Goal: Communication & Community: Ask a question

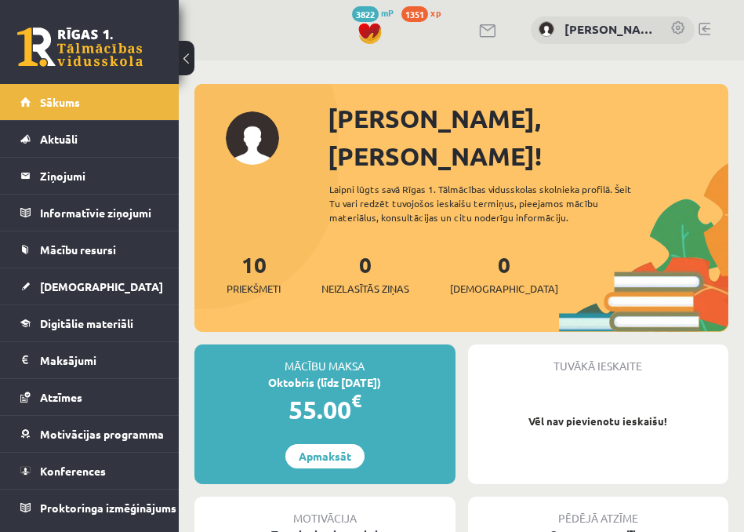
click at [545, 344] on div "Tuvākā ieskaite" at bounding box center [598, 359] width 261 height 30
click at [91, 86] on link "Sākums" at bounding box center [89, 102] width 139 height 36
click at [62, 96] on span "Sākums" at bounding box center [60, 102] width 40 height 14
drag, startPoint x: 143, startPoint y: 81, endPoint x: 138, endPoint y: 98, distance: 17.9
click at [142, 84] on div "16 Dāvanas 3822 mP 1351 xp Amanda Lorberga Sākums Aktuāli Kā mācīties eSKOLĀ Ko…" at bounding box center [89, 266] width 179 height 532
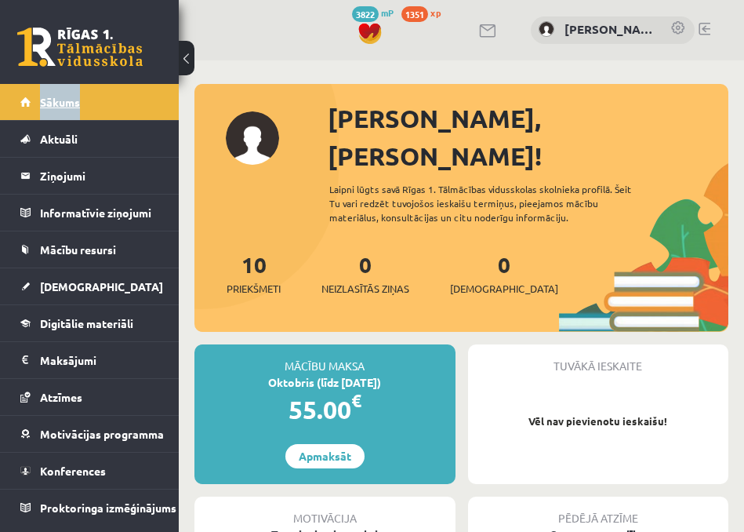
click at [138, 107] on link "Sākums" at bounding box center [89, 102] width 139 height 36
click at [106, 101] on link "Sākums" at bounding box center [89, 102] width 139 height 36
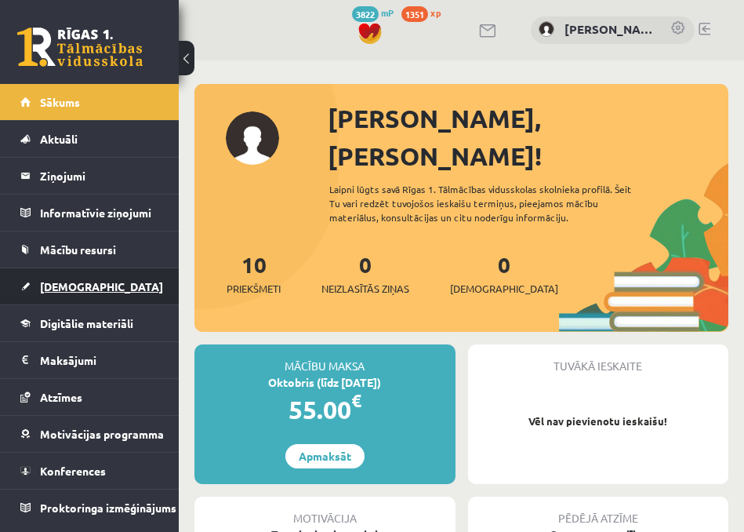
click at [91, 285] on link "[DEMOGRAPHIC_DATA]" at bounding box center [89, 286] width 139 height 36
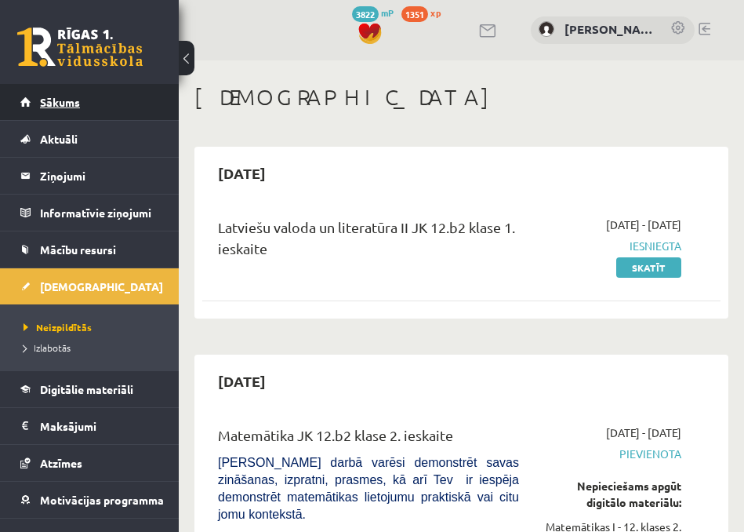
click at [20, 107] on li "Sākums" at bounding box center [89, 102] width 179 height 37
click at [45, 101] on span "Sākums" at bounding box center [60, 102] width 40 height 14
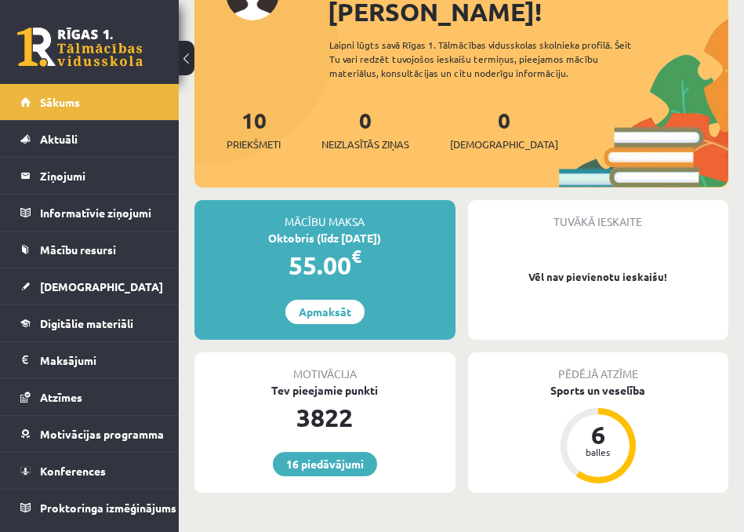
scroll to position [157, 0]
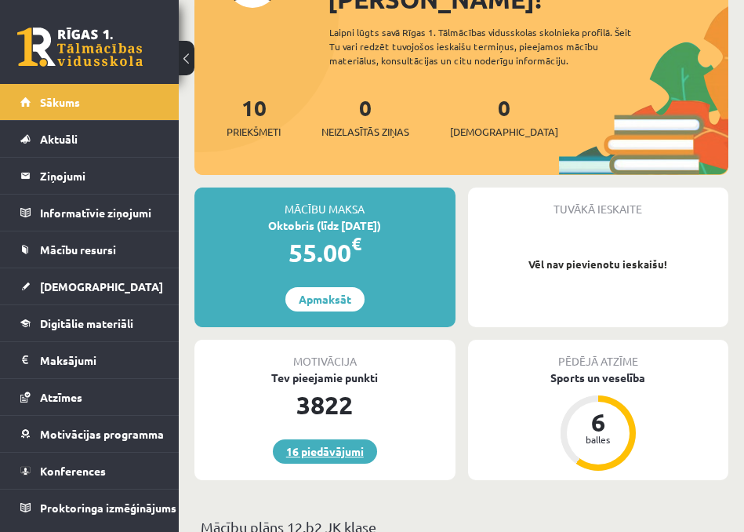
click at [367, 439] on link "16 piedāvājumi" at bounding box center [325, 451] width 104 height 24
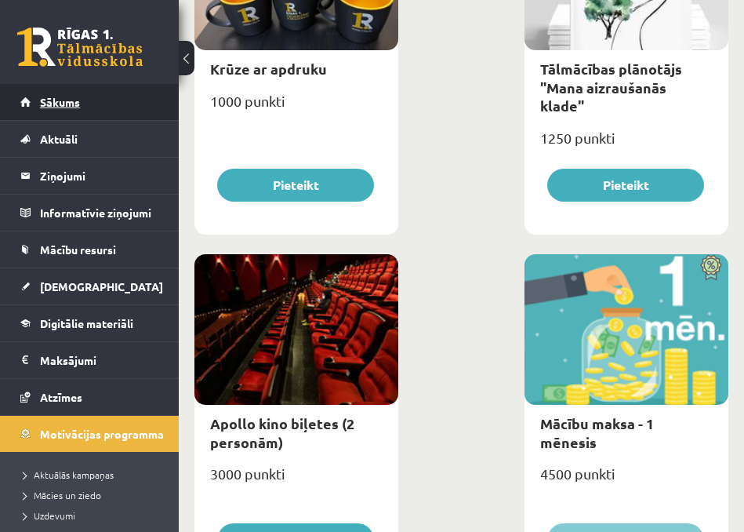
click at [56, 84] on link "Sākums" at bounding box center [89, 102] width 139 height 36
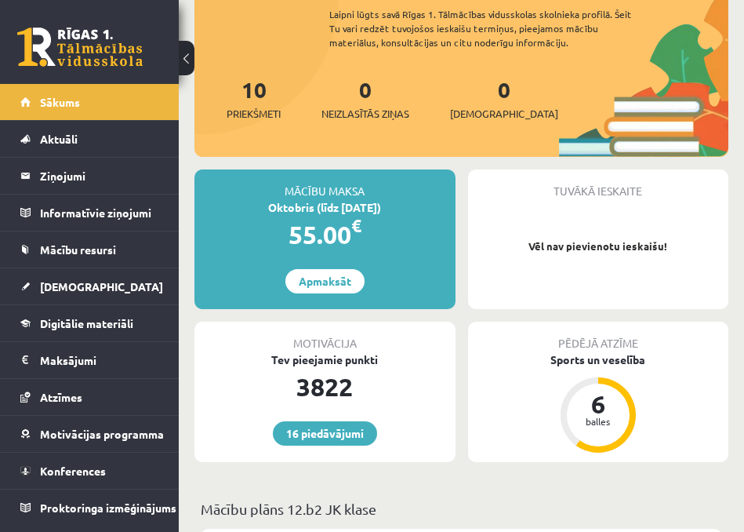
scroll to position [235, 0]
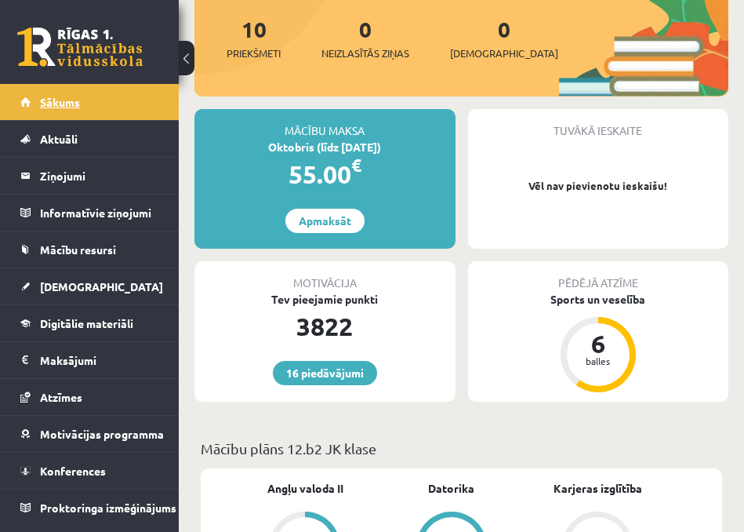
click at [42, 101] on span "Sākums" at bounding box center [60, 102] width 40 height 14
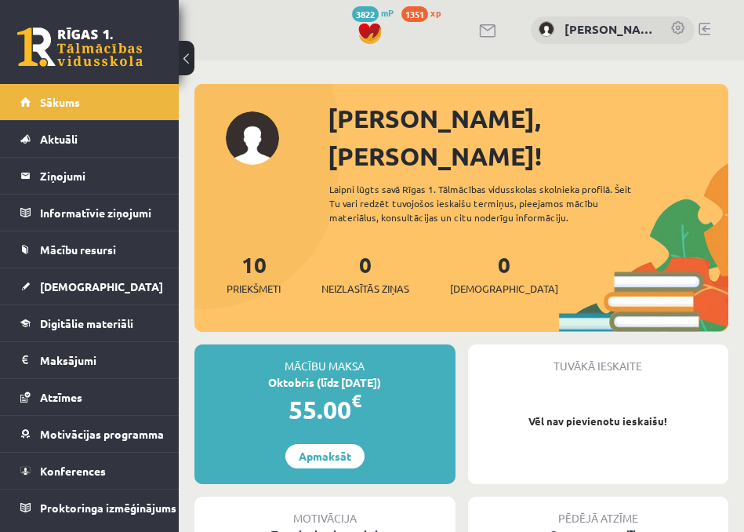
click at [587, 209] on div "Sveika, Amanda! Laipni lūgts savā Rīgas 1. Tālmācības vidusskolas skolnieka pro…" at bounding box center [461, 216] width 534 height 232
click at [85, 106] on link "Sākums" at bounding box center [89, 102] width 139 height 36
click at [536, 98] on div at bounding box center [461, 92] width 534 height 16
click at [108, 112] on link "Sākums" at bounding box center [89, 102] width 139 height 36
click at [561, 436] on div "Tuvākā ieskaite Vēl nav pievienotu ieskaišu!" at bounding box center [598, 414] width 261 height 140
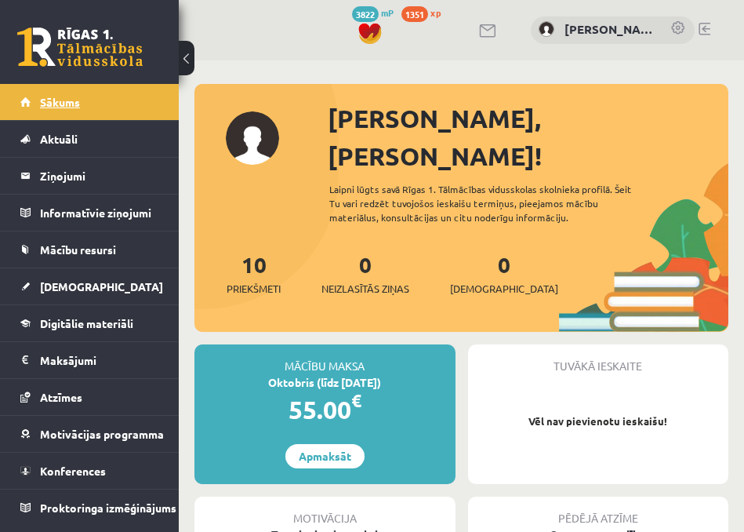
click at [76, 115] on link "Sākums" at bounding box center [89, 102] width 139 height 36
click at [136, 100] on link "Sākums" at bounding box center [89, 102] width 139 height 36
click at [117, 112] on link "Sākums" at bounding box center [89, 102] width 139 height 36
click at [125, 109] on link "Sākums" at bounding box center [89, 102] width 139 height 36
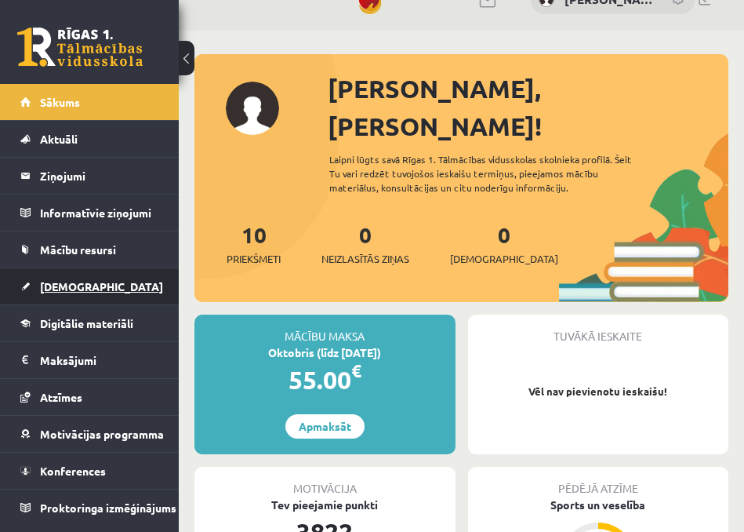
scroll to position [78, 0]
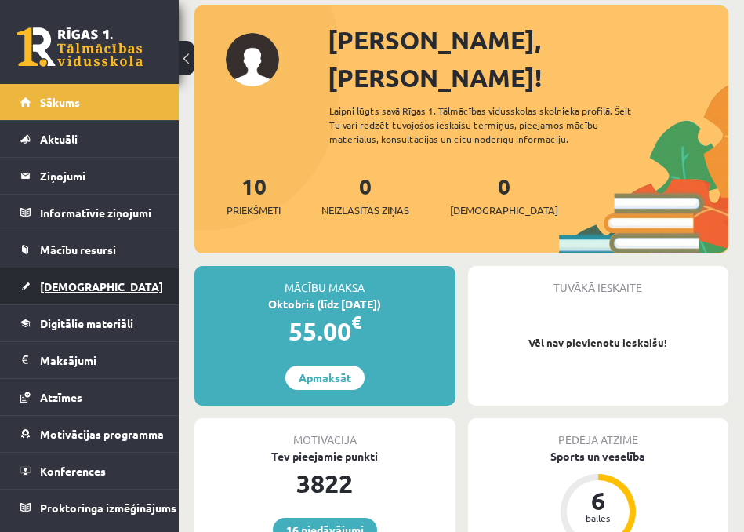
click at [85, 299] on link "[DEMOGRAPHIC_DATA]" at bounding box center [89, 286] width 139 height 36
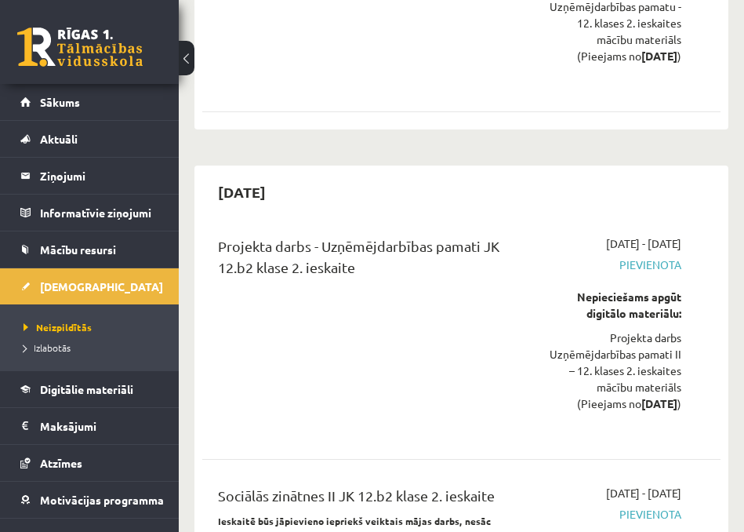
scroll to position [1490, 0]
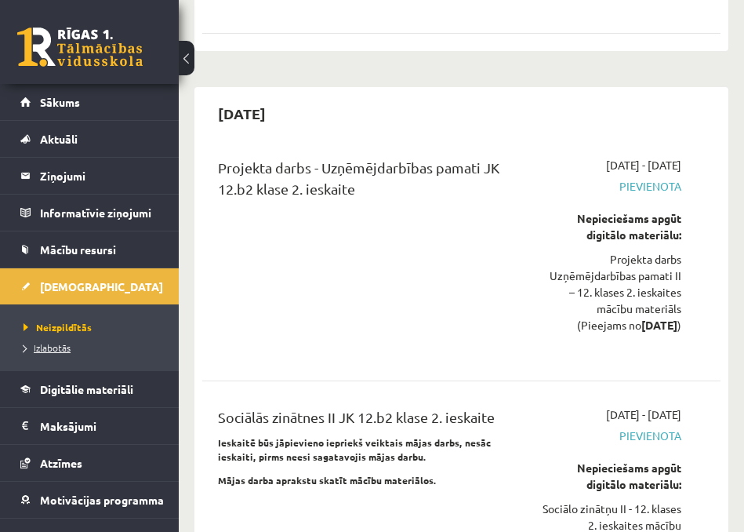
click at [57, 345] on span "Izlabotās" at bounding box center [47, 347] width 47 height 13
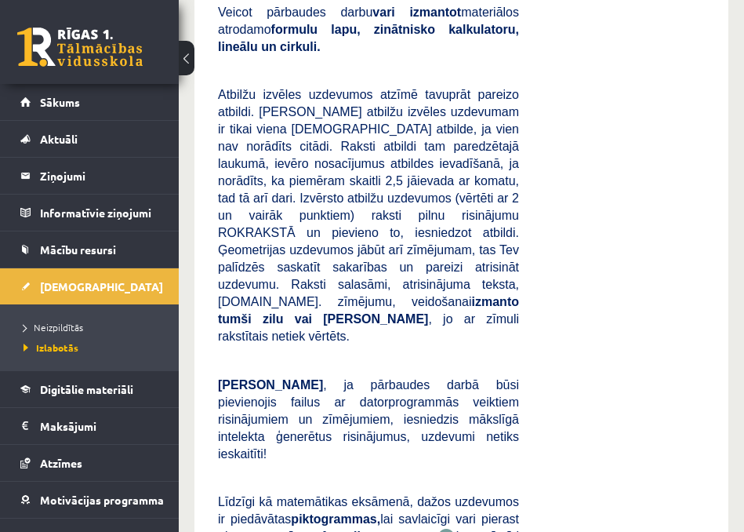
scroll to position [11921, 0]
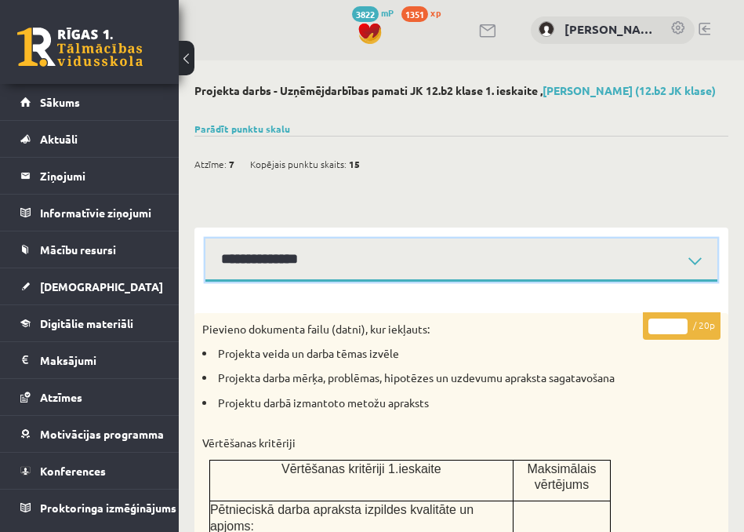
click at [425, 278] on select "**********" at bounding box center [461, 259] width 512 height 43
drag, startPoint x: 425, startPoint y: 278, endPoint x: 416, endPoint y: 227, distance: 52.6
click at [425, 278] on select "**********" at bounding box center [461, 259] width 512 height 43
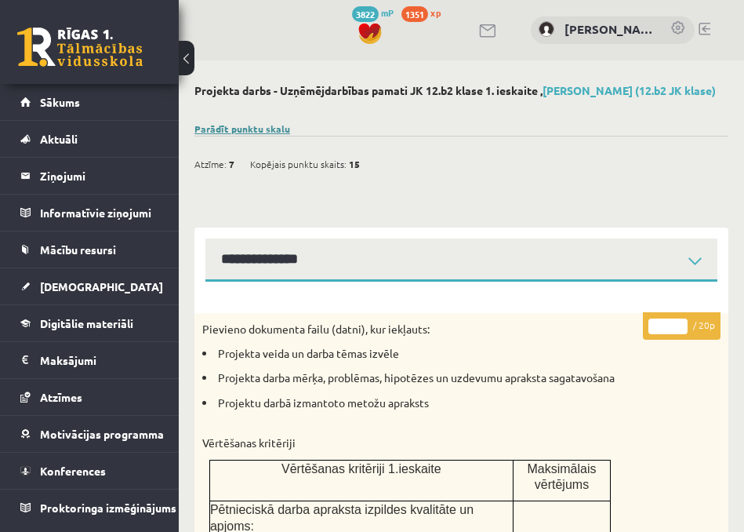
click at [266, 129] on link "Parādīt punktu skalu" at bounding box center [242, 128] width 96 height 13
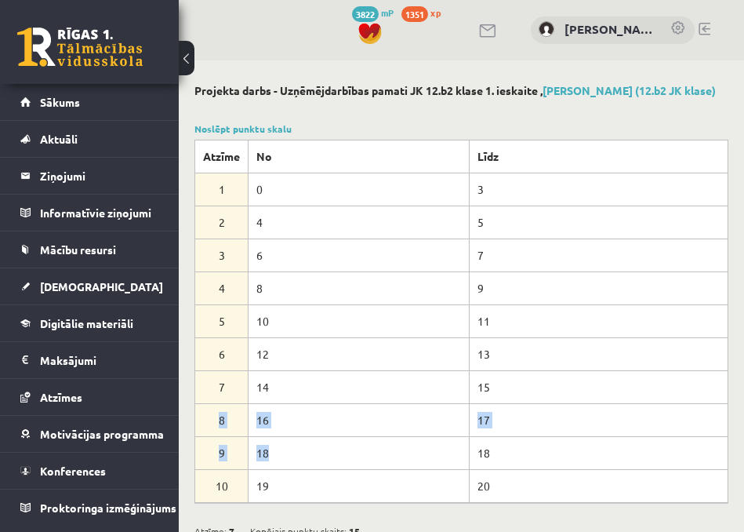
drag, startPoint x: 492, startPoint y: 388, endPoint x: 359, endPoint y: 436, distance: 140.9
click at [359, 436] on tbody "Atzīme No Līdz 1 0 3 2 4 5 3 6 7 4 8 9 5 10 11 6 12 13 7 14 15 8 16 17 9 18 18 …" at bounding box center [461, 321] width 533 height 362
click at [335, 439] on td "18" at bounding box center [359, 452] width 221 height 33
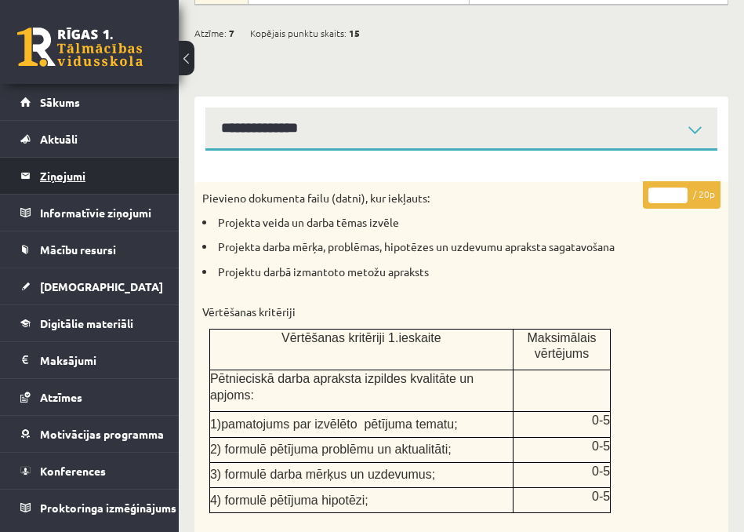
scroll to position [471, 0]
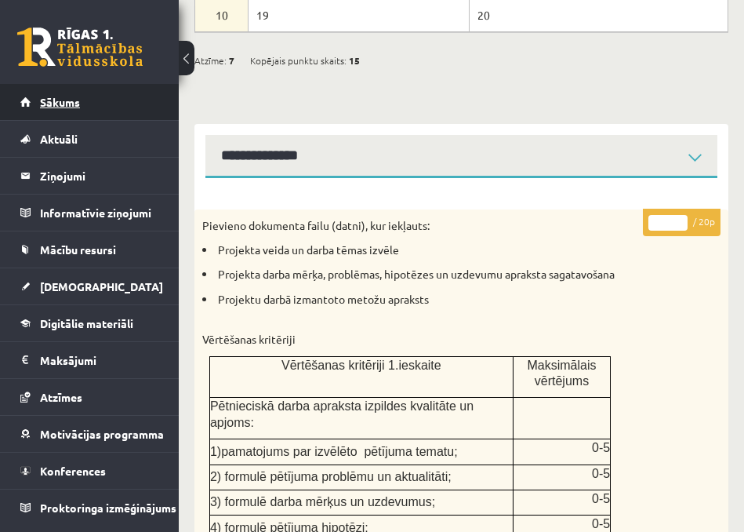
click at [79, 109] on link "Sākums" at bounding box center [89, 102] width 139 height 36
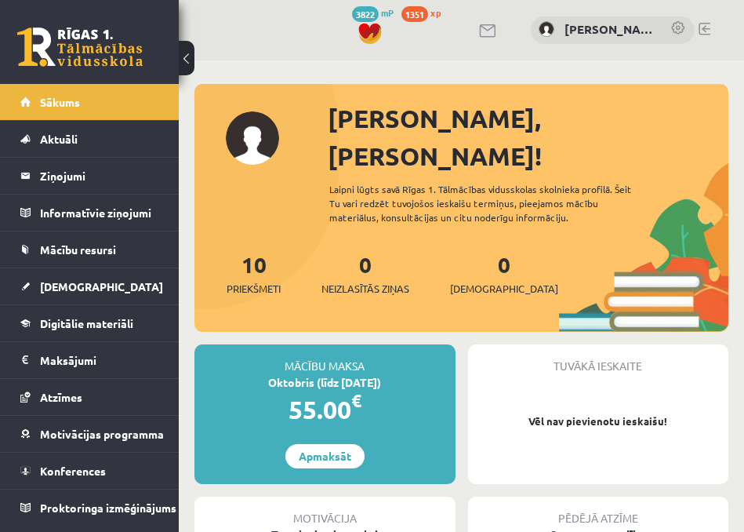
drag, startPoint x: 552, startPoint y: 130, endPoint x: 509, endPoint y: 5, distance: 131.9
click at [552, 111] on div "[PERSON_NAME], [PERSON_NAME]!" at bounding box center [528, 137] width 401 height 75
click at [57, 107] on link "Sākums" at bounding box center [89, 102] width 139 height 36
click at [67, 100] on span "Sākums" at bounding box center [60, 102] width 40 height 14
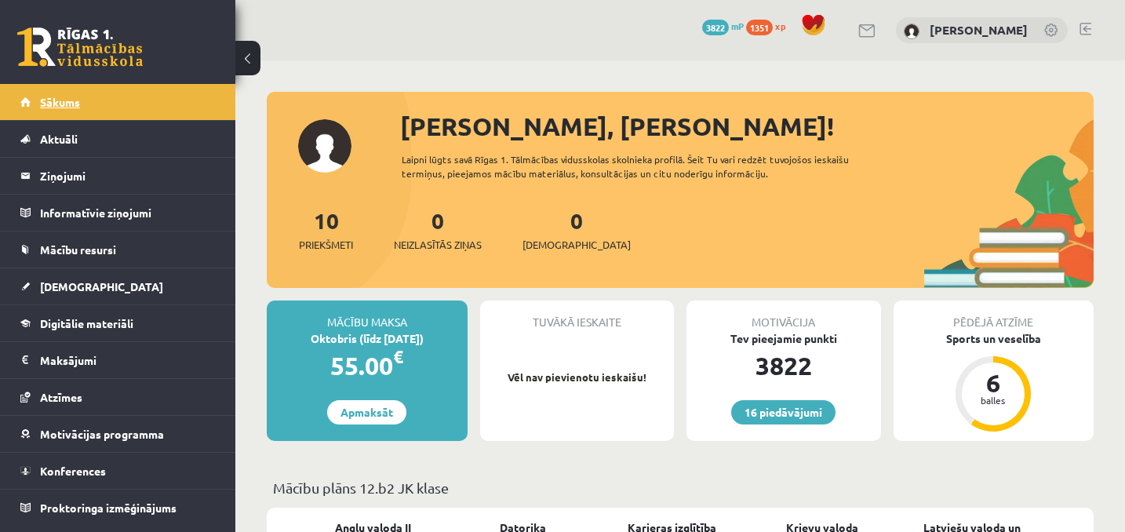
click at [137, 100] on link "Sākums" at bounding box center [117, 102] width 195 height 36
click at [136, 81] on div "16 Dāvanas 3822 mP 1351 xp" at bounding box center [117, 42] width 235 height 84
click at [134, 92] on link "Sākums" at bounding box center [117, 102] width 195 height 36
click at [135, 93] on link "Sākums" at bounding box center [117, 102] width 195 height 36
click at [119, 97] on link "Sākums" at bounding box center [117, 102] width 195 height 36
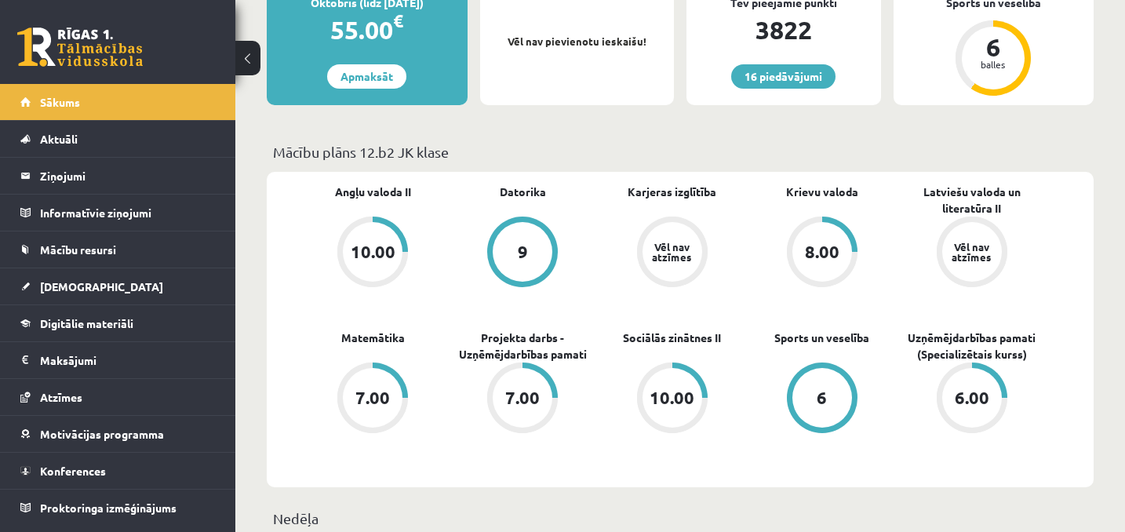
scroll to position [392, 0]
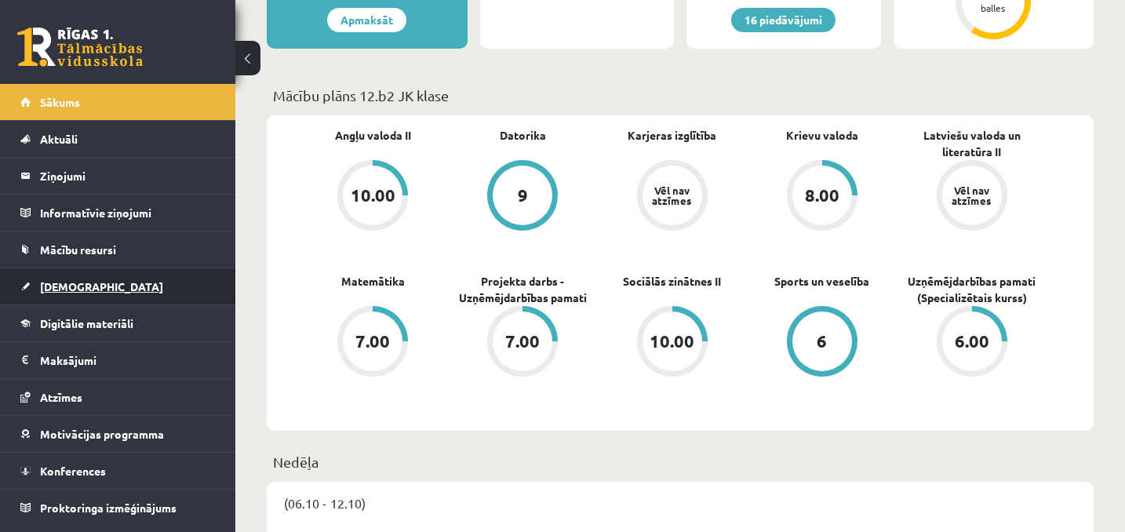
click at [87, 285] on span "[DEMOGRAPHIC_DATA]" at bounding box center [101, 286] width 123 height 14
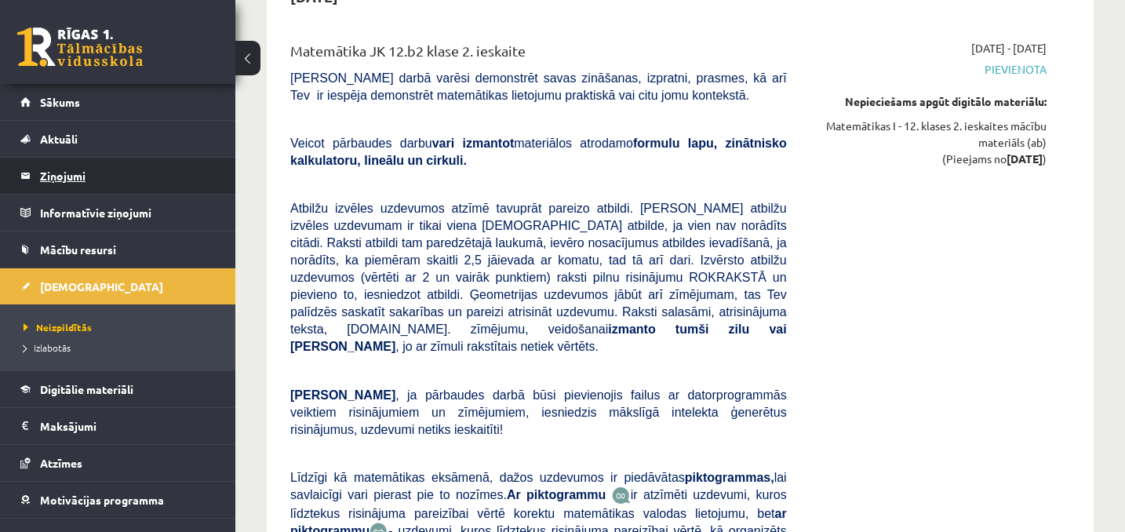
click at [115, 175] on legend "Ziņojumi 0" at bounding box center [128, 176] width 176 height 36
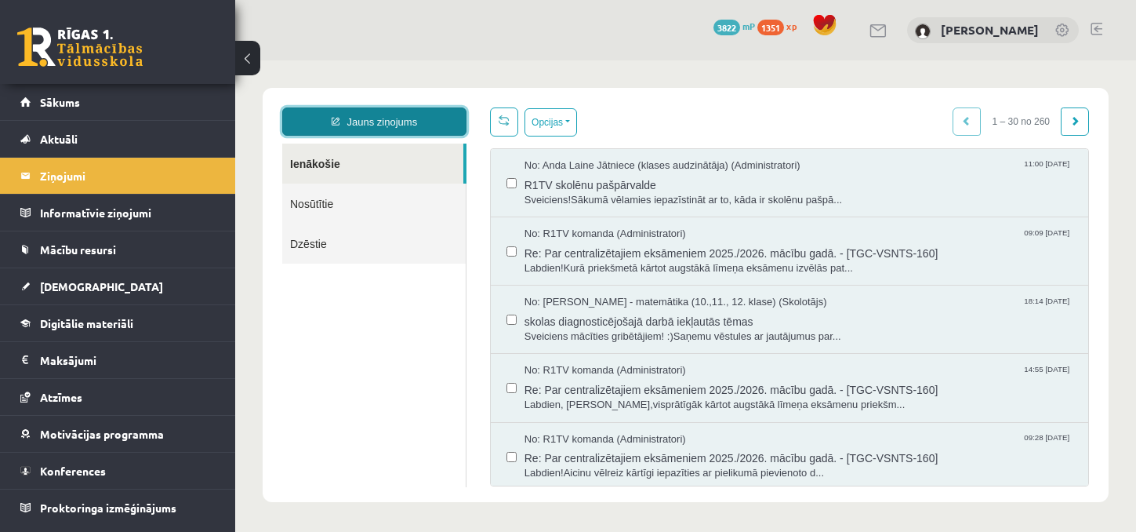
click at [403, 122] on link "Jauns ziņojums" at bounding box center [374, 121] width 184 height 28
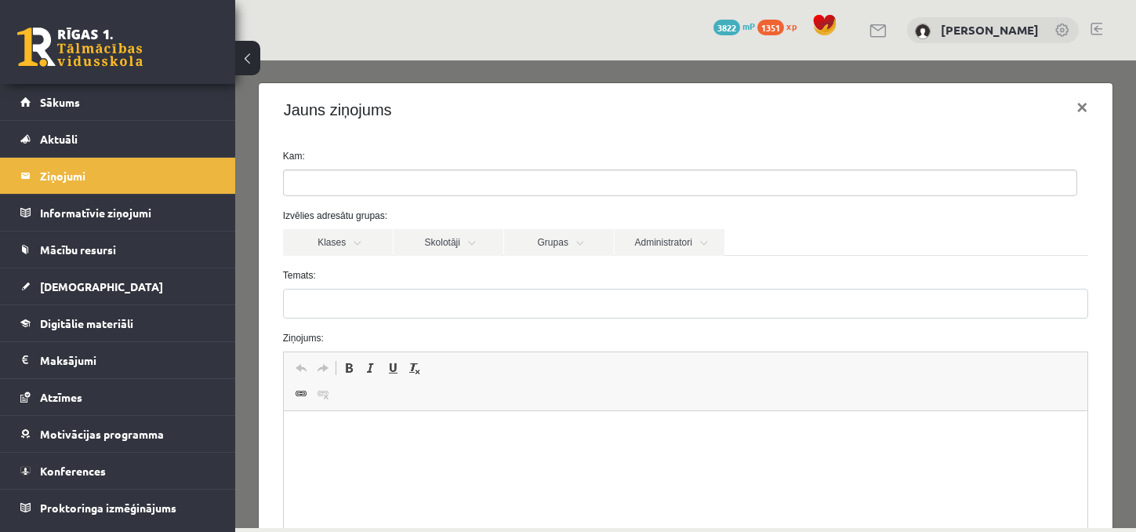
click at [554, 178] on ul at bounding box center [680, 182] width 793 height 25
click at [451, 252] on link "Skolotāji" at bounding box center [449, 242] width 110 height 27
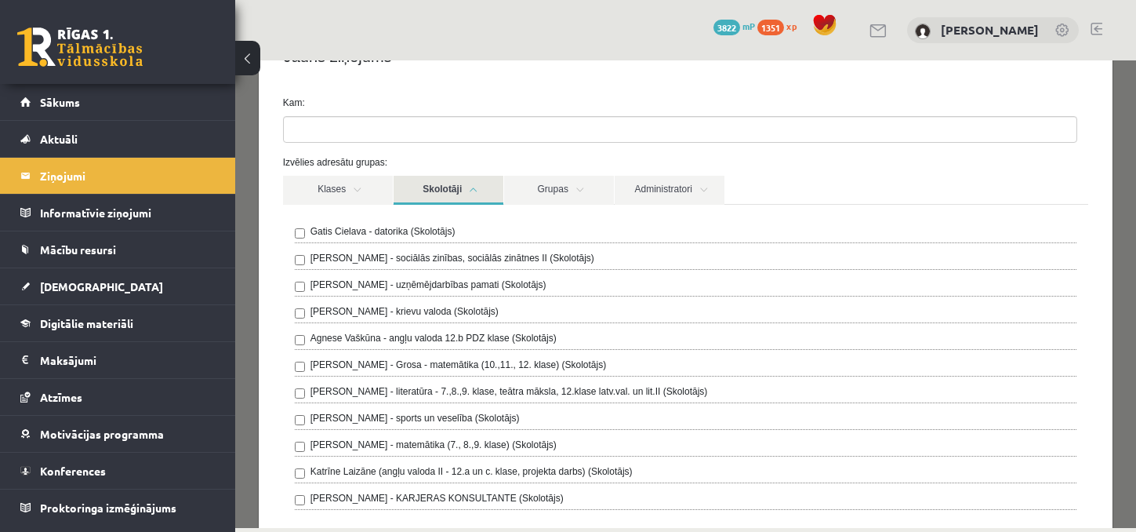
scroll to position [157, 0]
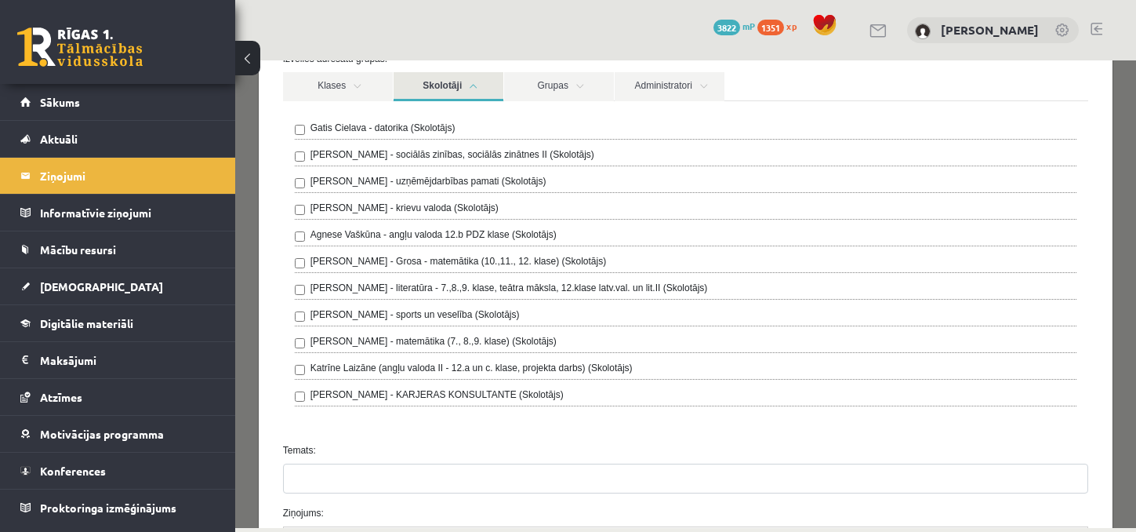
click at [449, 186] on label "Solvita Kozlovska - uzņēmējdarbības pamati (Skolotājs)" at bounding box center [429, 181] width 236 height 14
click at [447, 85] on link "Skolotāji" at bounding box center [449, 86] width 110 height 29
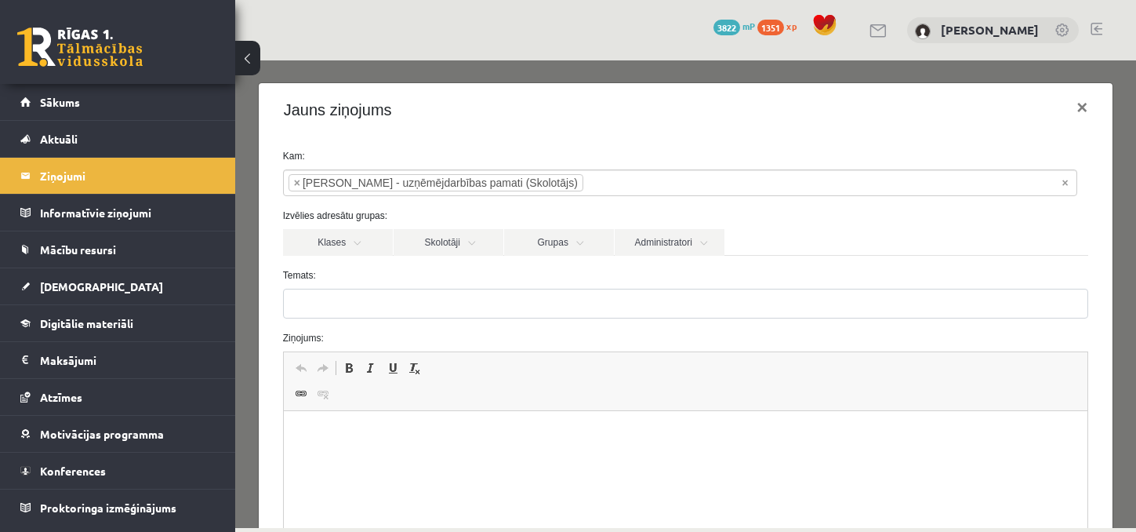
scroll to position [78, 0]
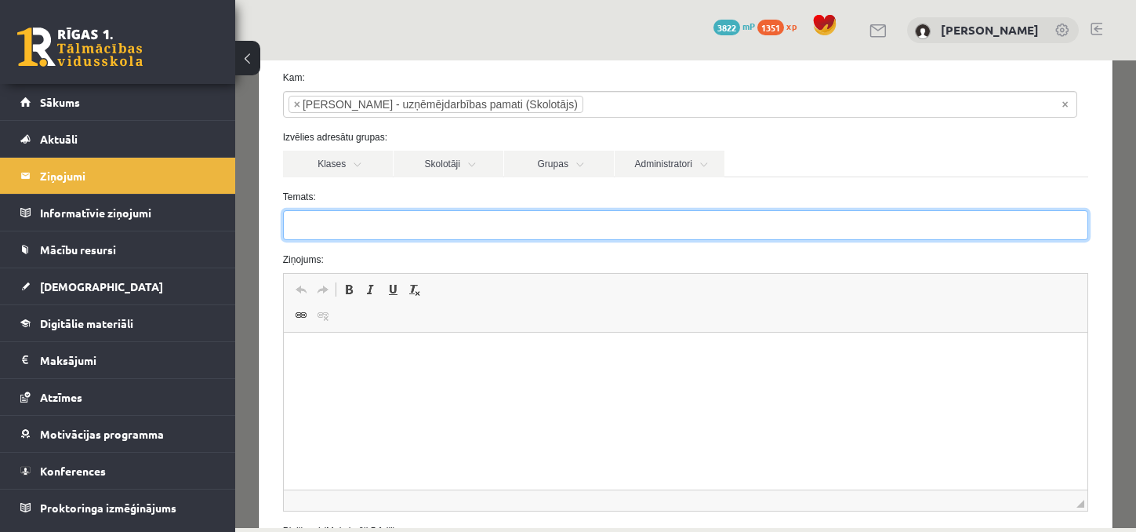
click at [434, 238] on input "Temats:" at bounding box center [686, 225] width 806 height 30
type input "*"
type input "**********"
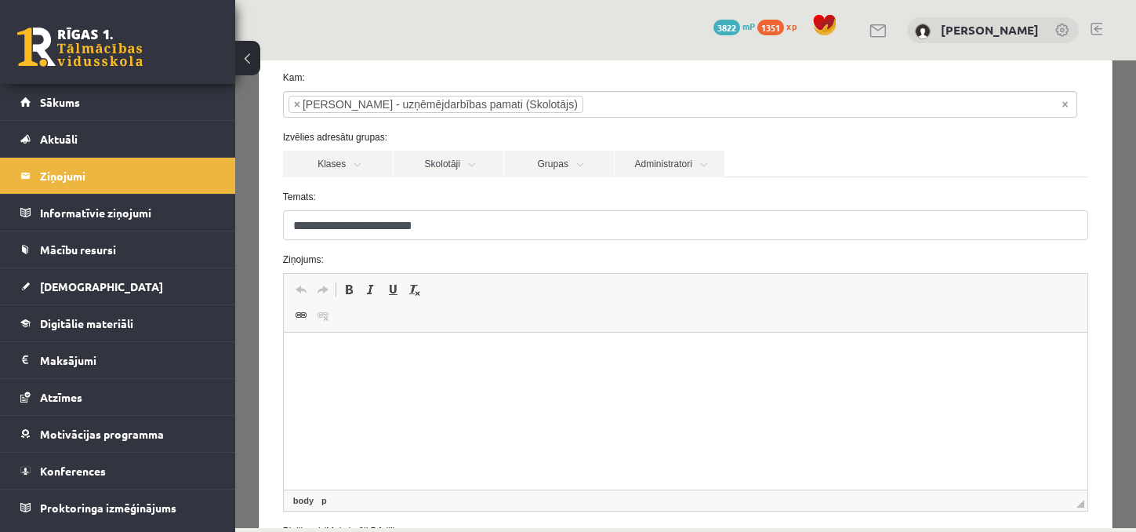
click at [374, 380] on html at bounding box center [685, 357] width 805 height 48
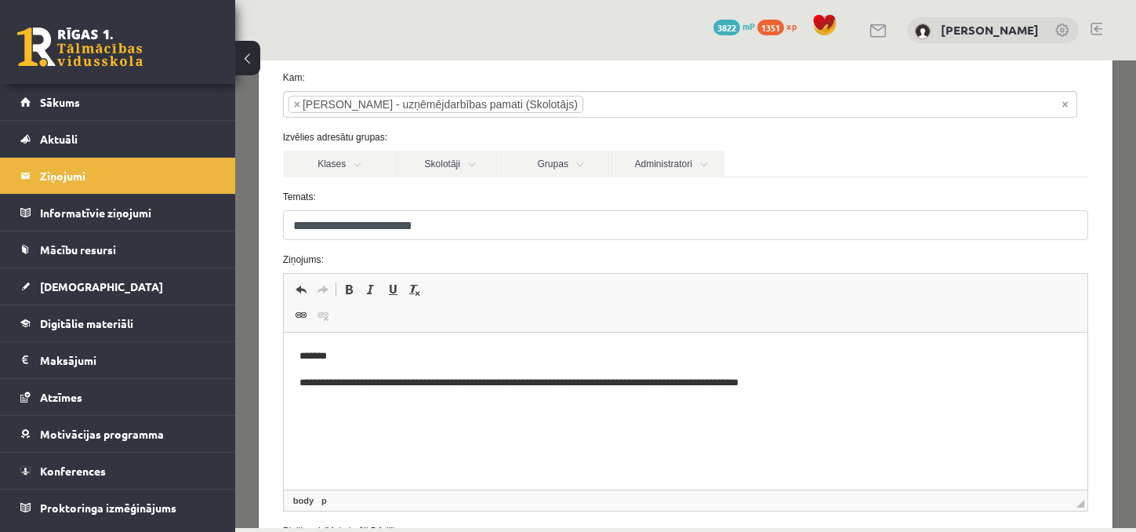
click at [820, 387] on p "**********" at bounding box center [680, 383] width 762 height 16
click at [761, 381] on p "**********" at bounding box center [680, 383] width 762 height 16
click at [827, 380] on p "**********" at bounding box center [680, 383] width 762 height 16
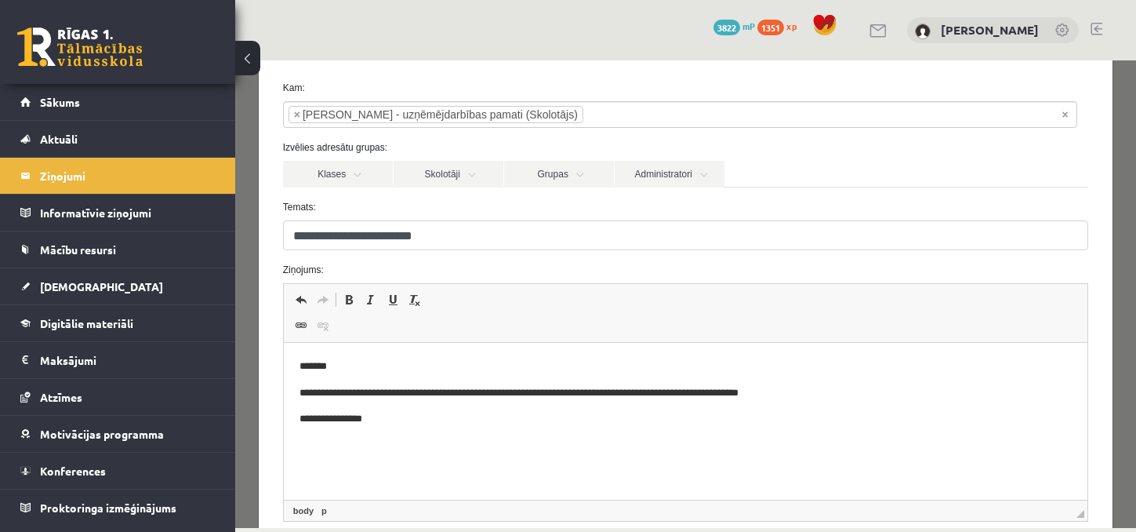
scroll to position [157, 0]
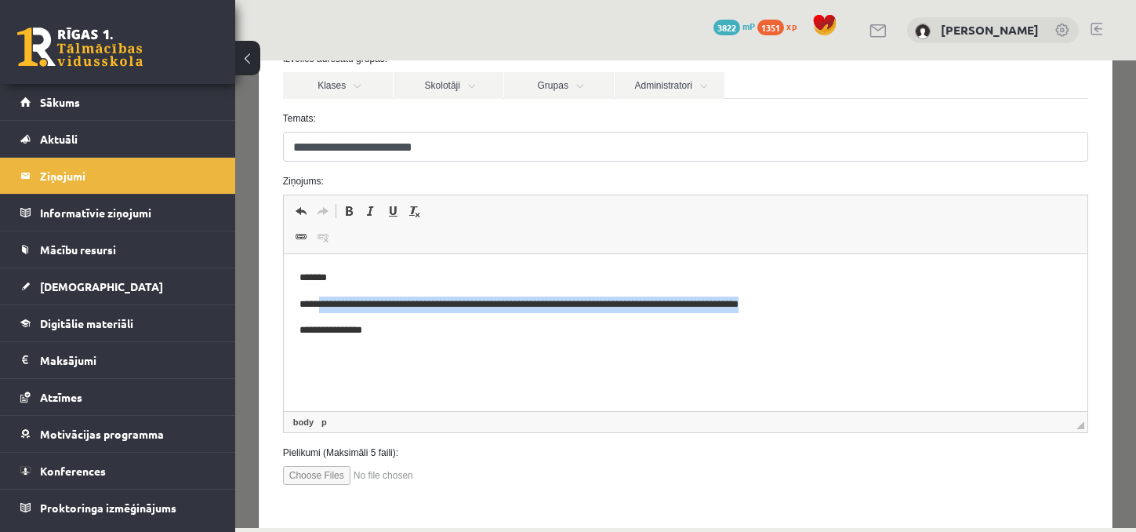
drag, startPoint x: 321, startPoint y: 300, endPoint x: 831, endPoint y: 307, distance: 509.8
click at [831, 307] on p "**********" at bounding box center [680, 304] width 762 height 16
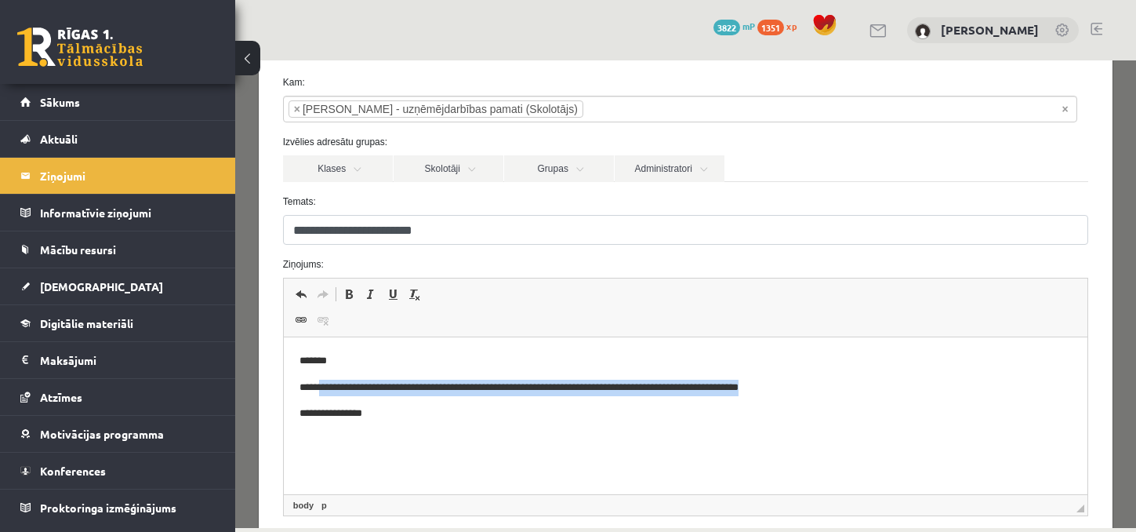
scroll to position [227, 0]
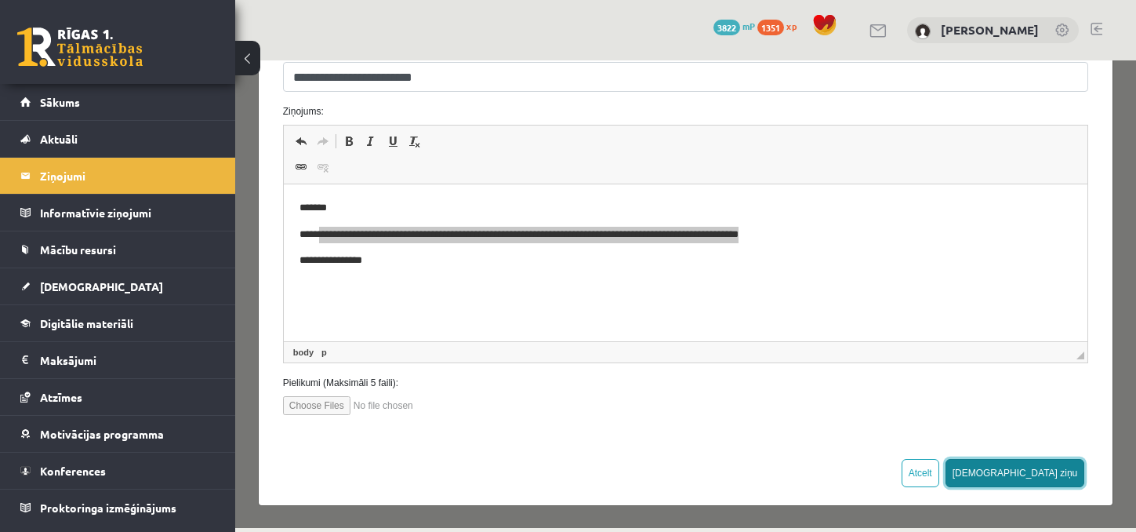
click at [1060, 484] on button "Sūtīt ziņu" at bounding box center [1016, 473] width 140 height 28
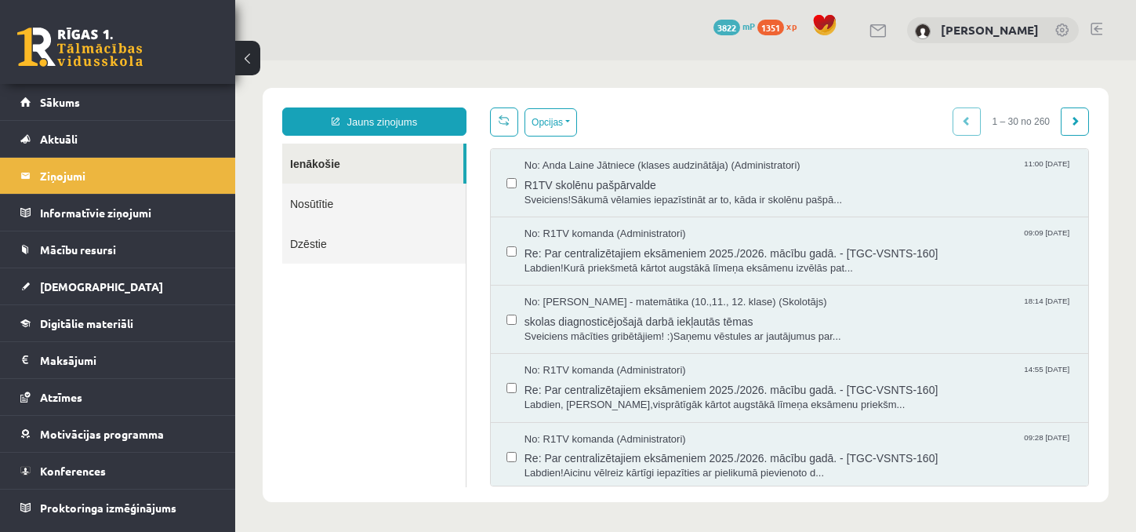
scroll to position [0, 0]
click at [144, 106] on link "Sākums" at bounding box center [117, 102] width 195 height 36
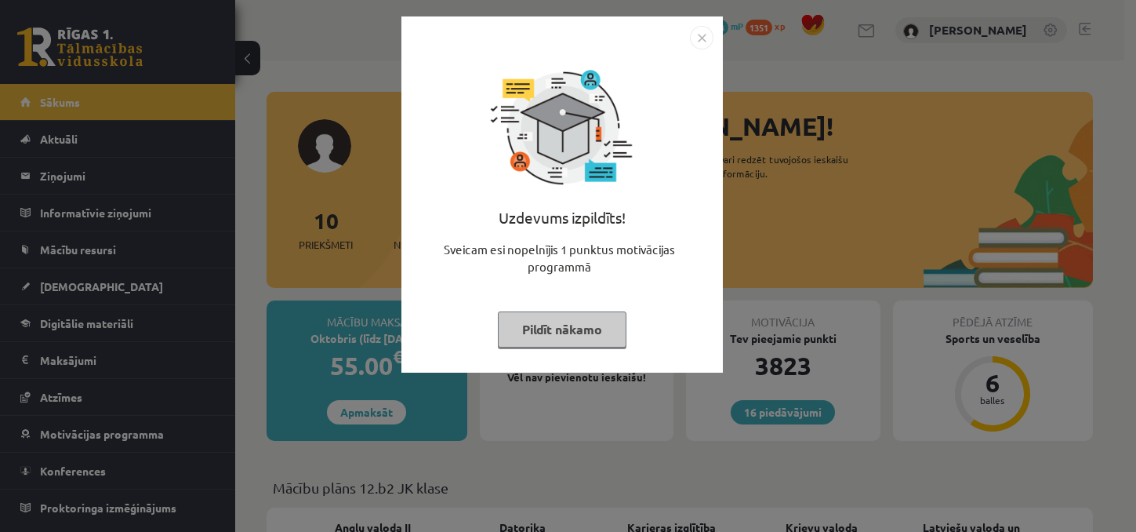
drag, startPoint x: 699, startPoint y: 35, endPoint x: 523, endPoint y: 56, distance: 176.9
click at [699, 35] on img "Close" at bounding box center [702, 38] width 24 height 24
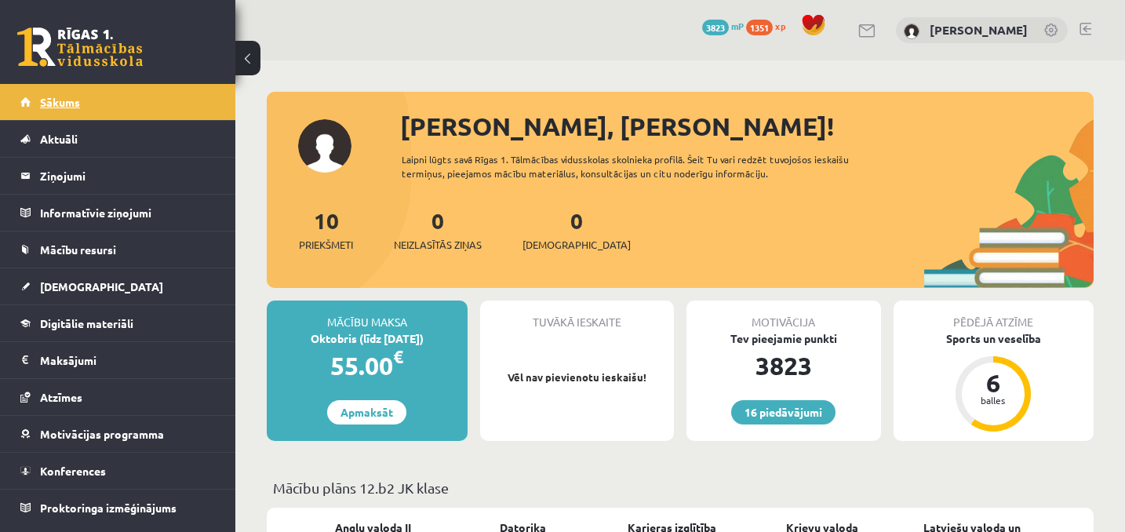
click at [180, 99] on link "Sākums" at bounding box center [117, 102] width 195 height 36
click at [136, 87] on link "Sākums" at bounding box center [117, 102] width 195 height 36
click at [120, 98] on link "Sākums" at bounding box center [117, 102] width 195 height 36
click at [47, 76] on div "16 Dāvanas 3823 mP 1351 xp" at bounding box center [117, 42] width 235 height 84
click at [60, 99] on span "Sākums" at bounding box center [60, 102] width 40 height 14
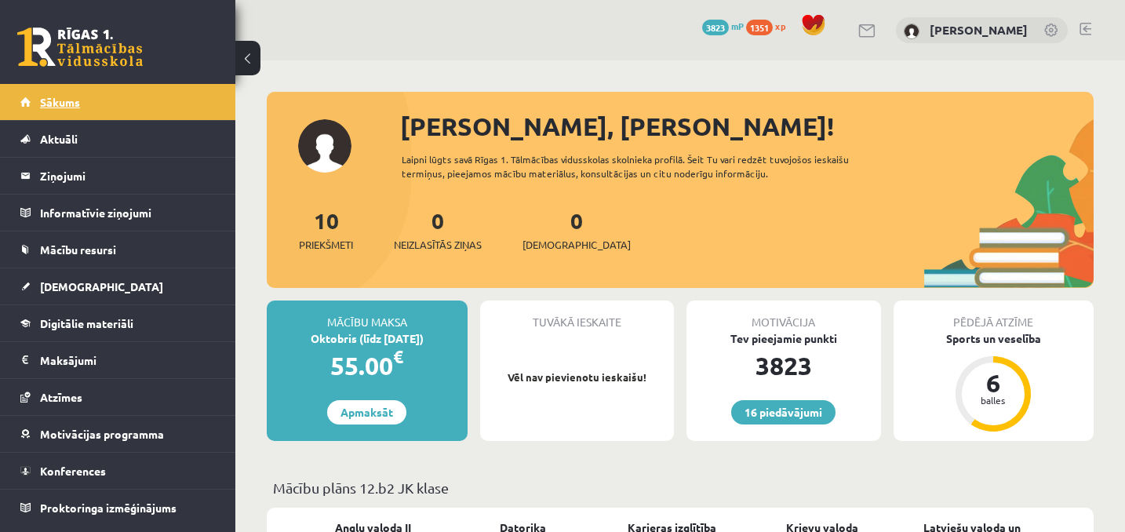
click at [77, 96] on span "Sākums" at bounding box center [60, 102] width 40 height 14
click at [137, 93] on link "Sākums" at bounding box center [117, 102] width 195 height 36
click at [171, 99] on link "Sākums" at bounding box center [117, 102] width 195 height 36
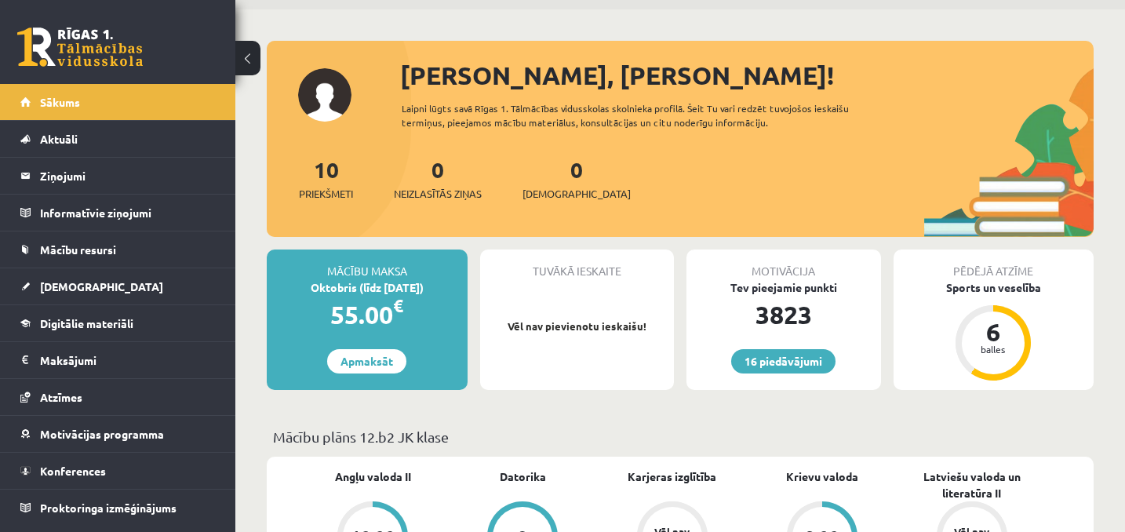
scroll to position [78, 0]
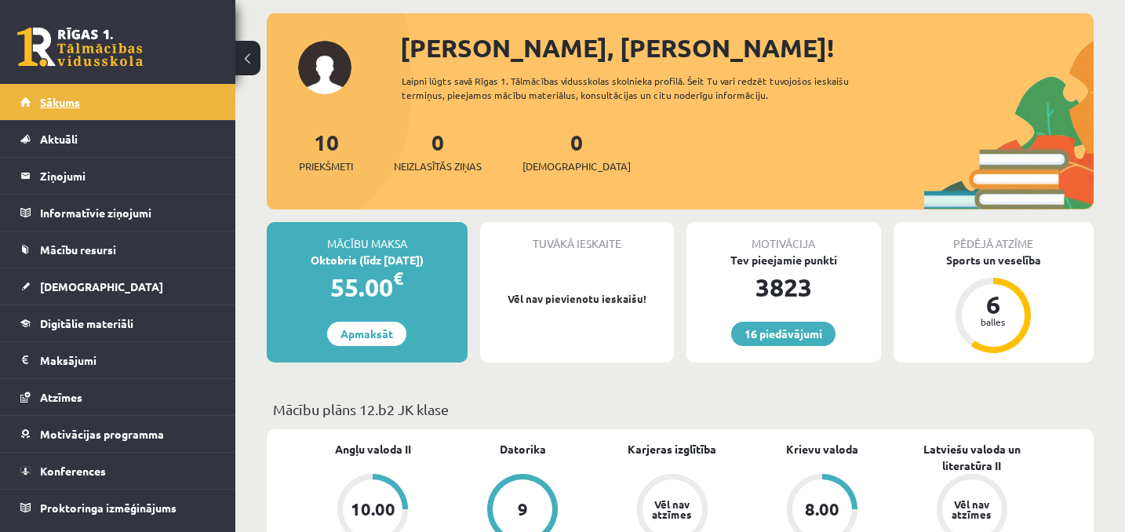
click at [140, 97] on link "Sākums" at bounding box center [117, 102] width 195 height 36
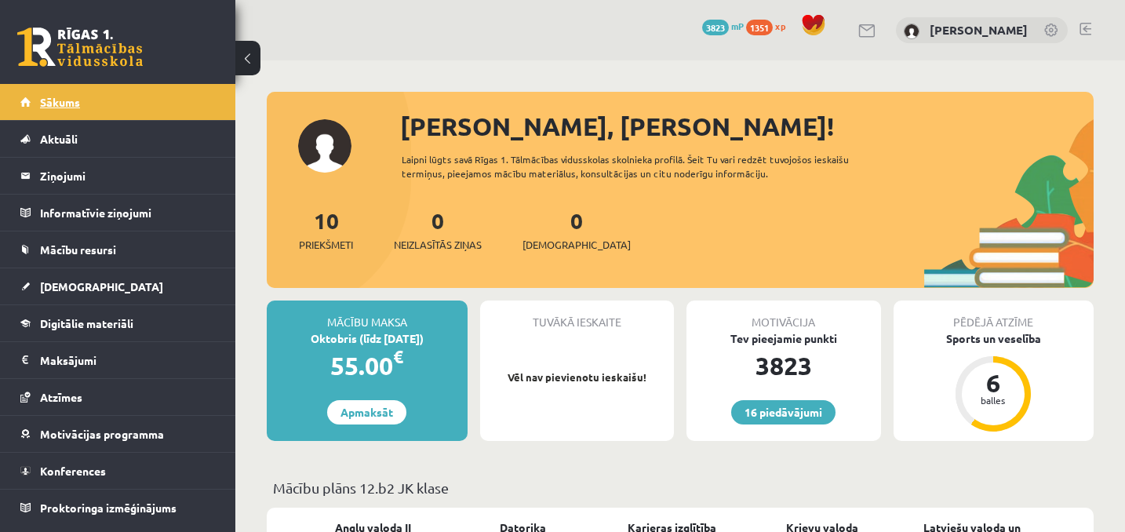
drag, startPoint x: 0, startPoint y: 0, endPoint x: 140, endPoint y: 96, distance: 170.3
click at [140, 96] on link "Sākums" at bounding box center [117, 102] width 195 height 36
click at [197, 103] on link "Sākums" at bounding box center [117, 102] width 195 height 36
click at [103, 87] on link "Sākums" at bounding box center [117, 102] width 195 height 36
click at [110, 104] on link "Sākums" at bounding box center [117, 102] width 195 height 36
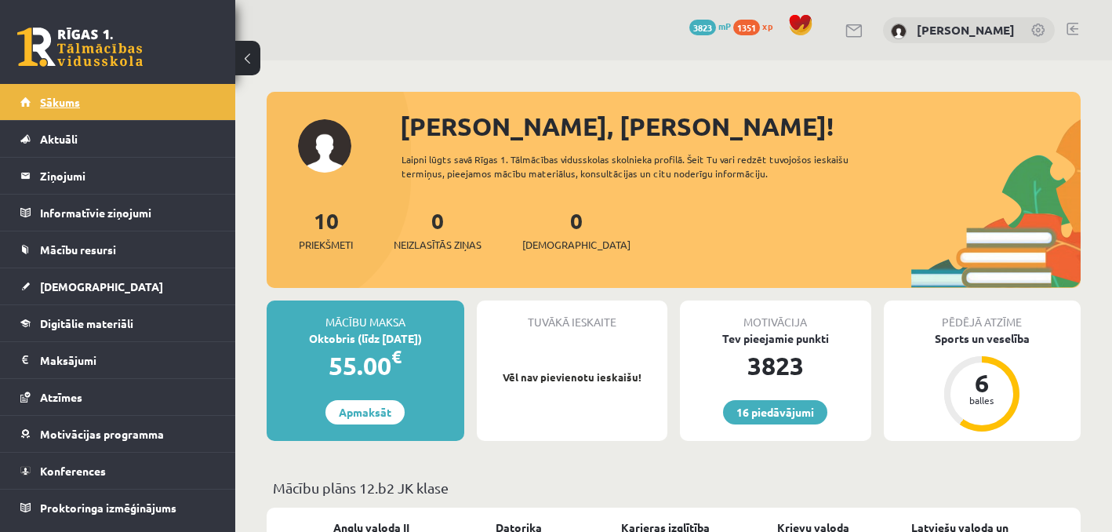
click at [162, 86] on link "Sākums" at bounding box center [117, 102] width 195 height 36
